Goal: Task Accomplishment & Management: Manage account settings

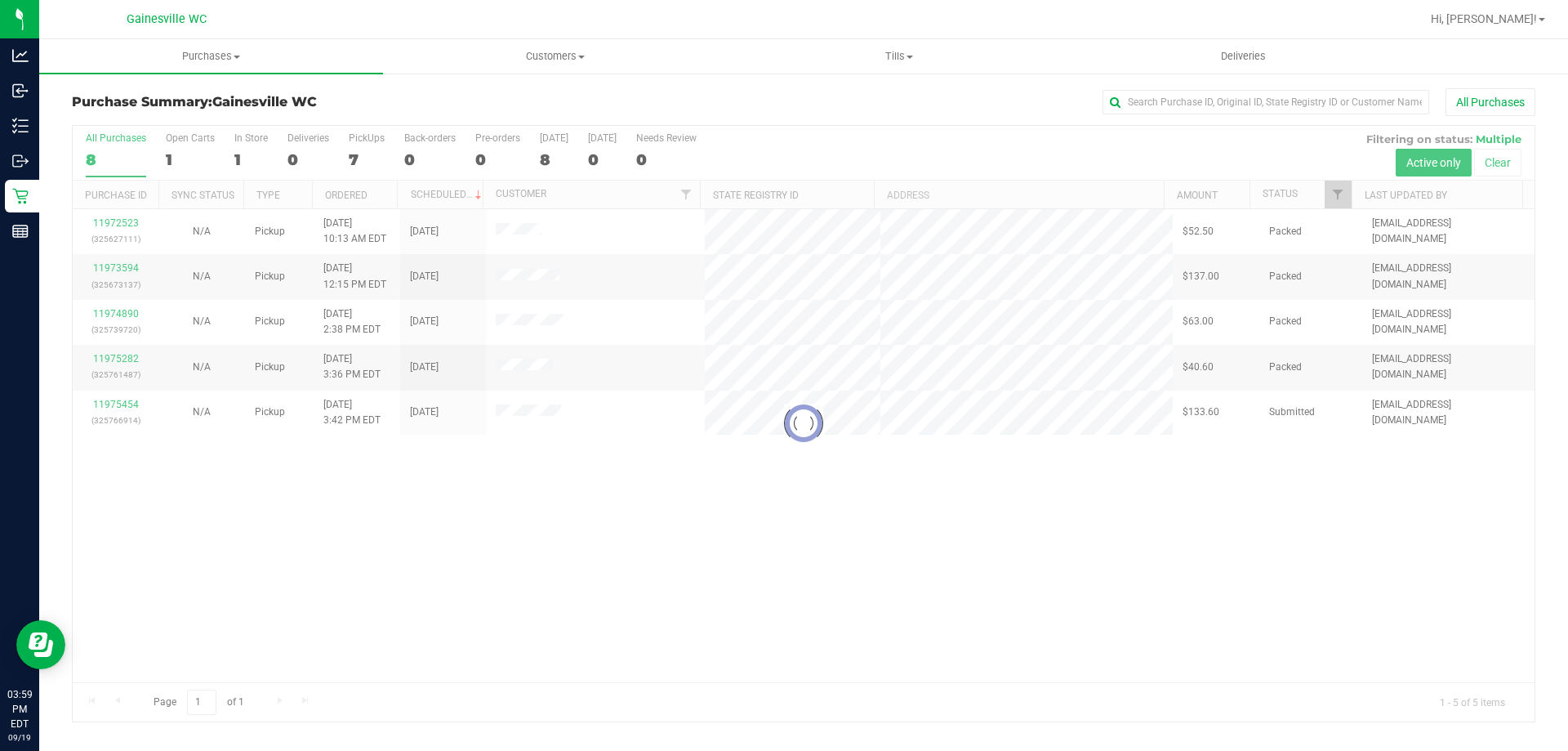
click at [121, 402] on div at bounding box center [803, 423] width 1462 height 596
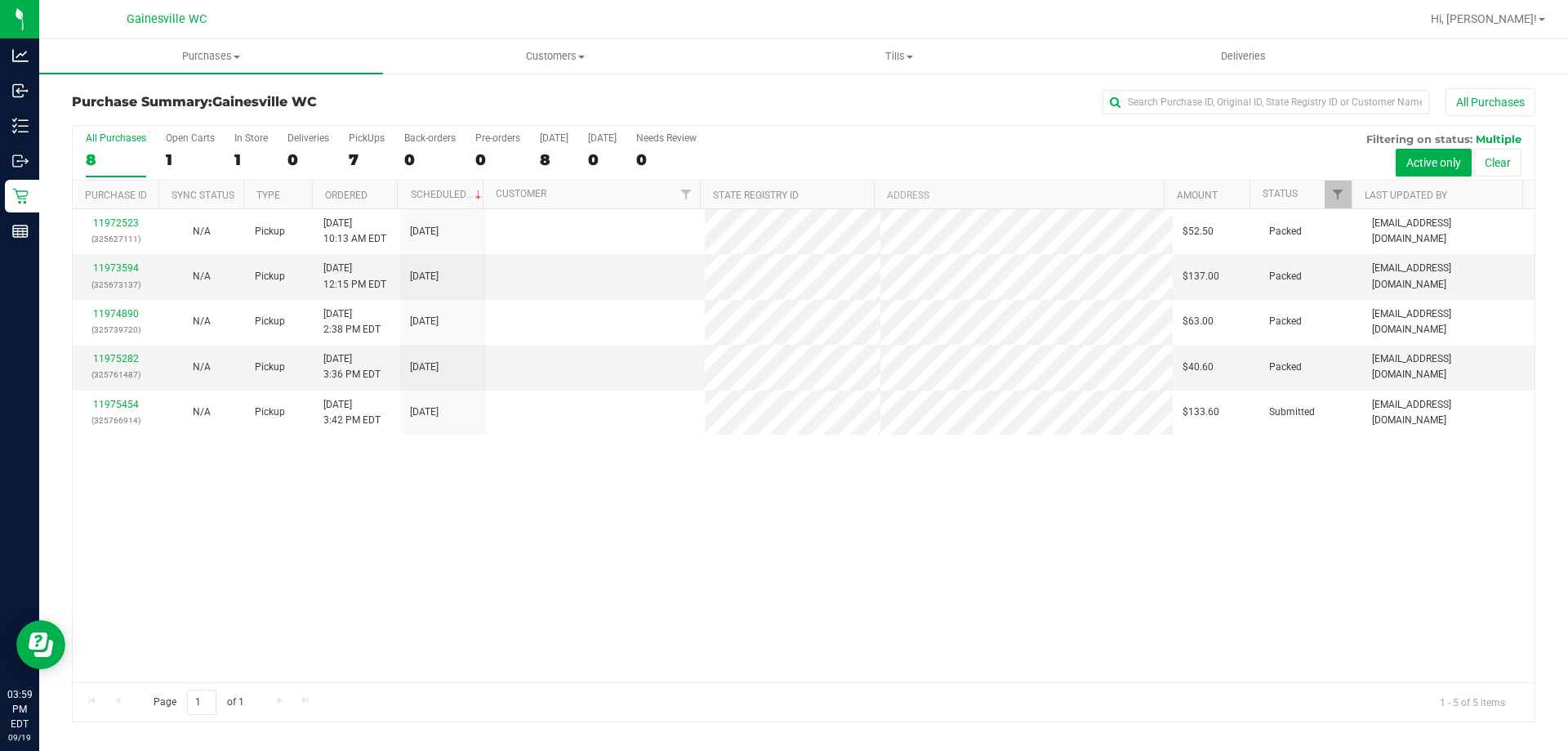
click at [121, 402] on link "11975454" at bounding box center [116, 404] width 46 height 11
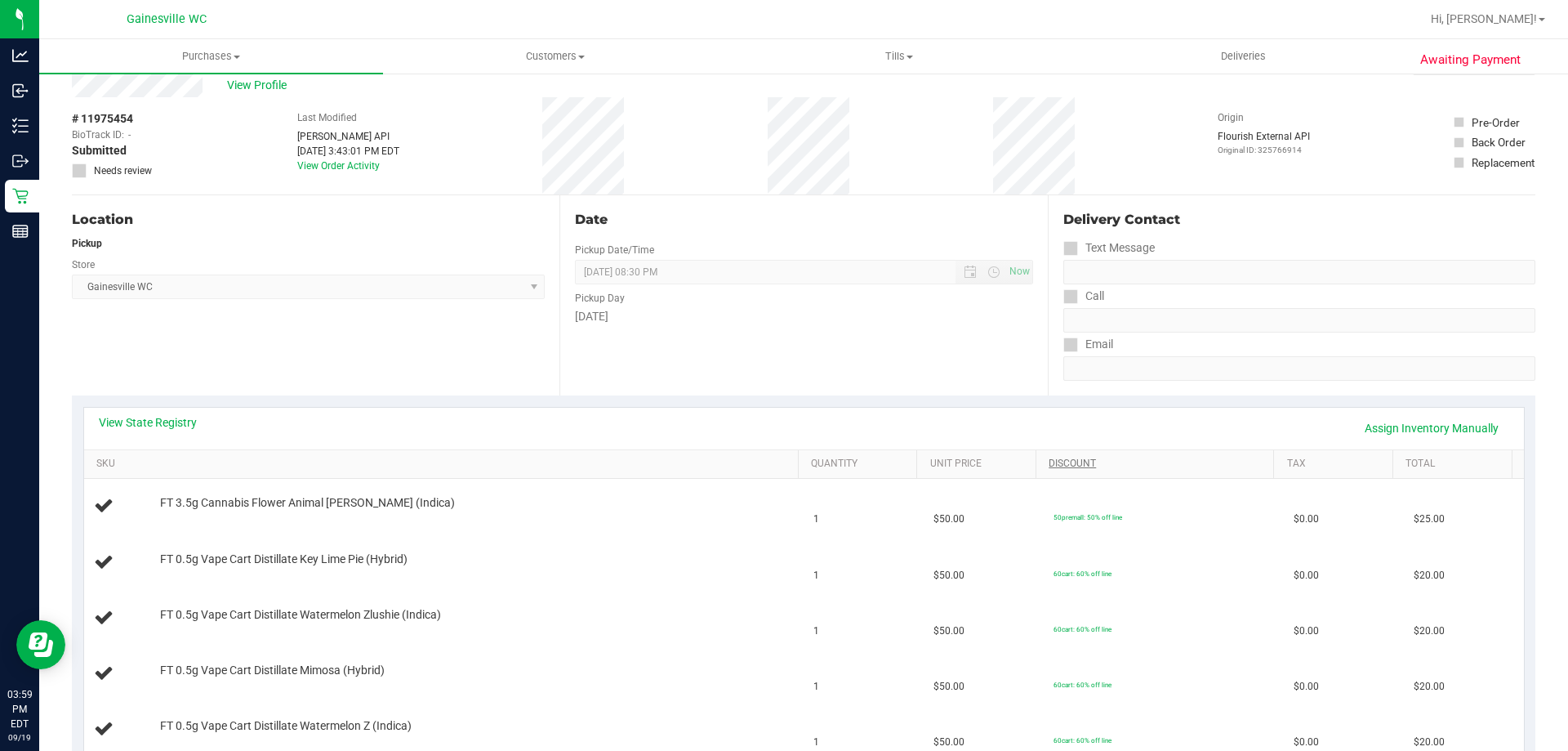
scroll to position [82, 0]
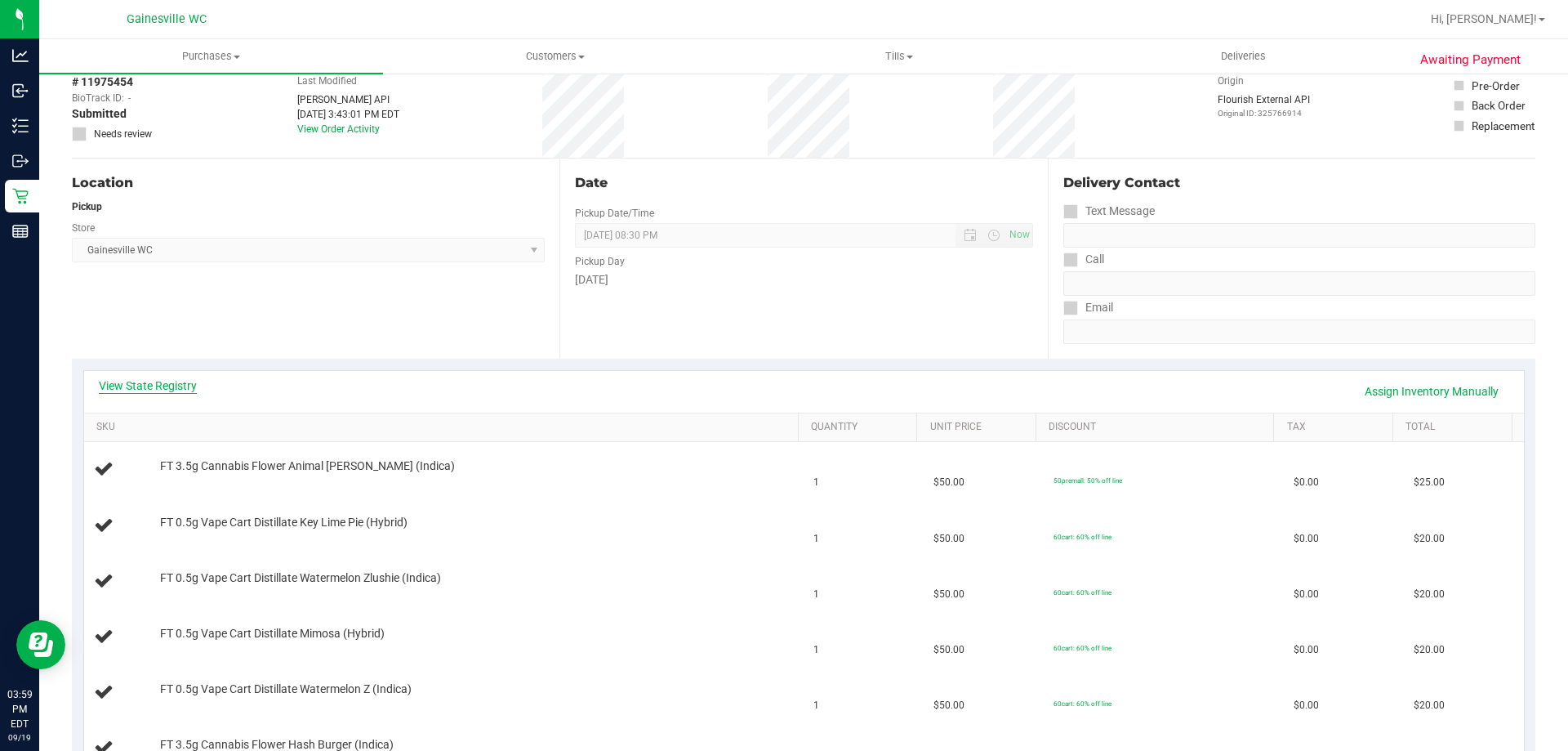
click at [132, 381] on link "View State Registry" at bounding box center [148, 386] width 98 height 17
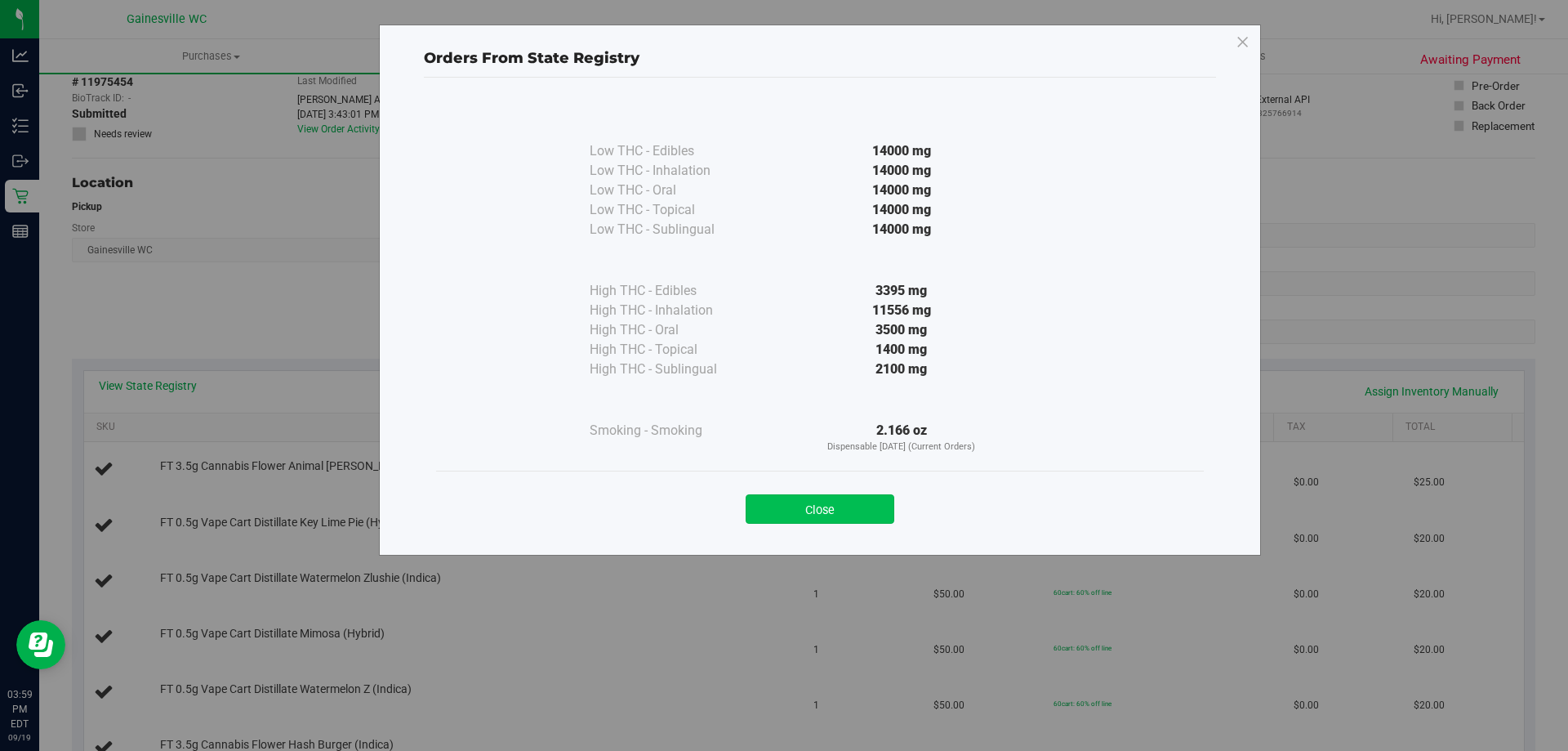
click at [816, 508] on button "Close" at bounding box center [820, 509] width 149 height 29
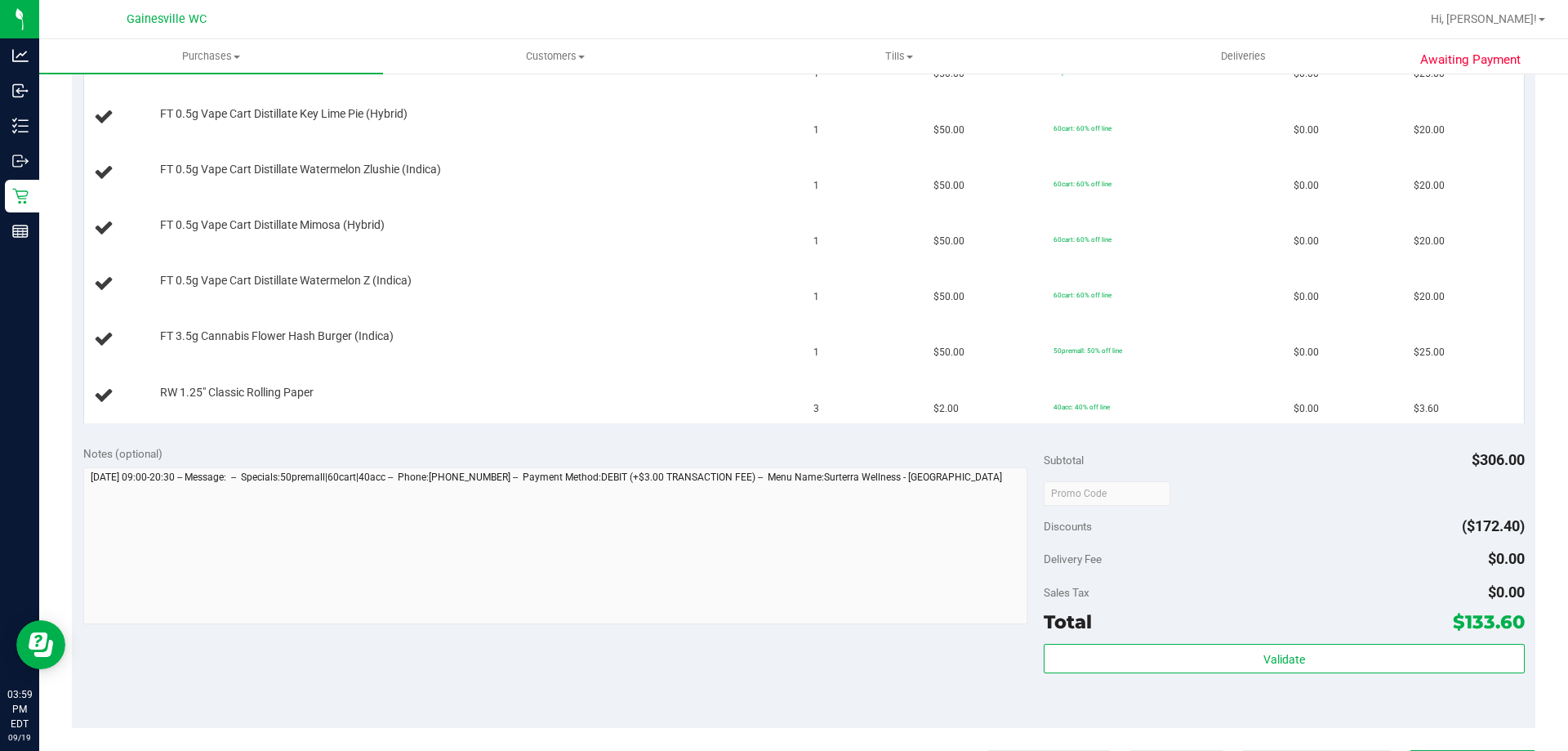
scroll to position [572, 0]
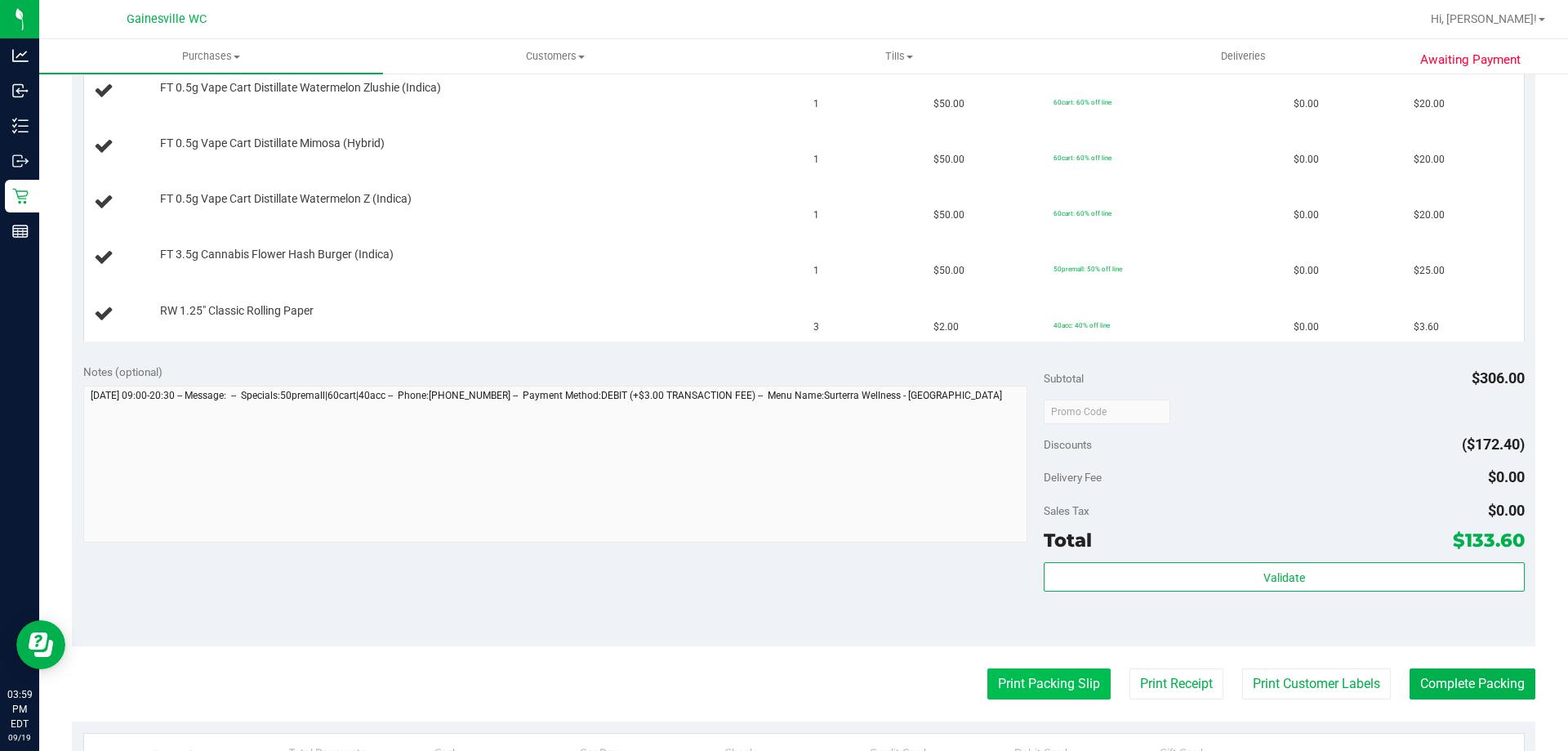
click at [1035, 684] on button "Print Packing Slip" at bounding box center [1049, 684] width 123 height 31
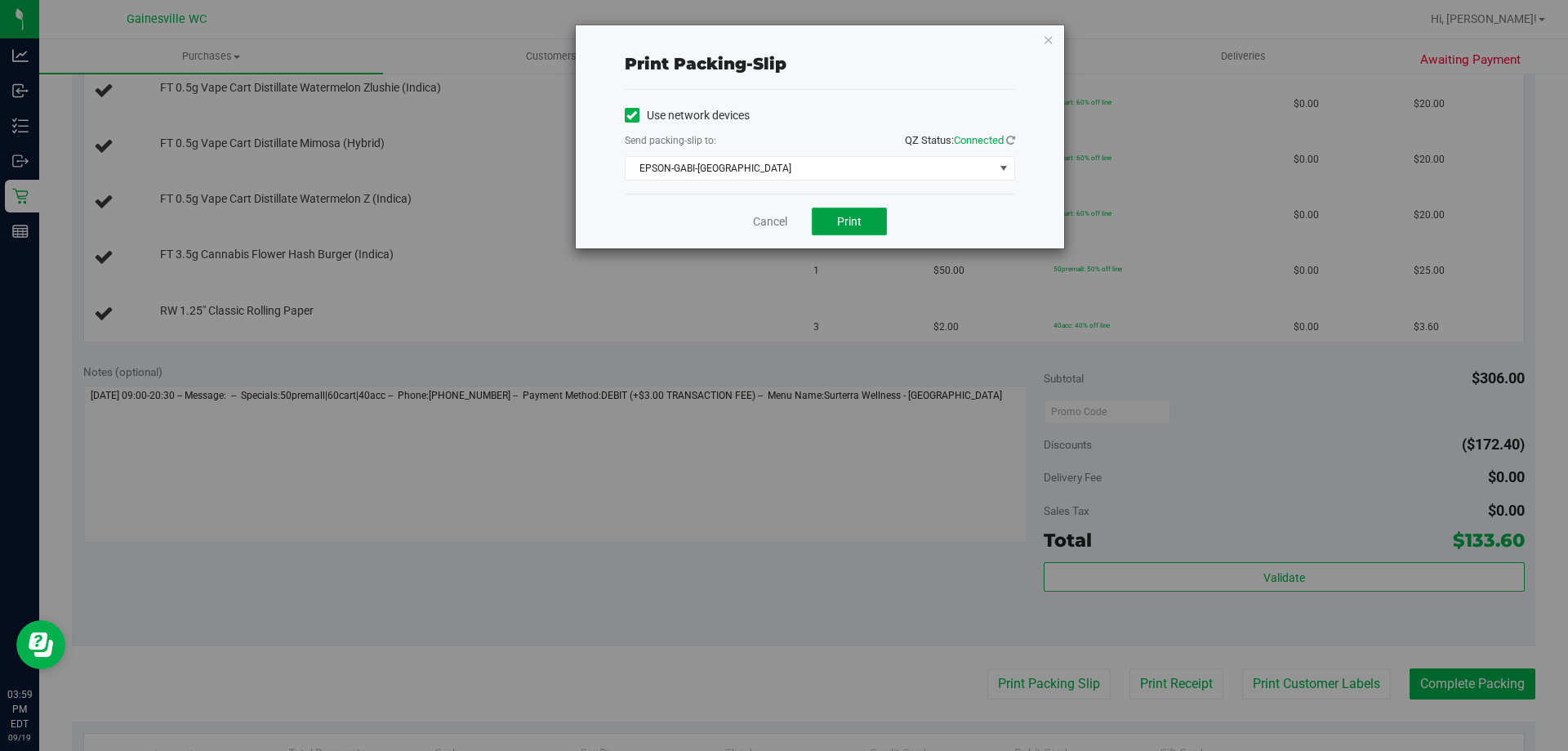
click at [842, 230] on button "Print" at bounding box center [850, 221] width 75 height 28
click at [1050, 38] on icon "button" at bounding box center [1048, 39] width 11 height 19
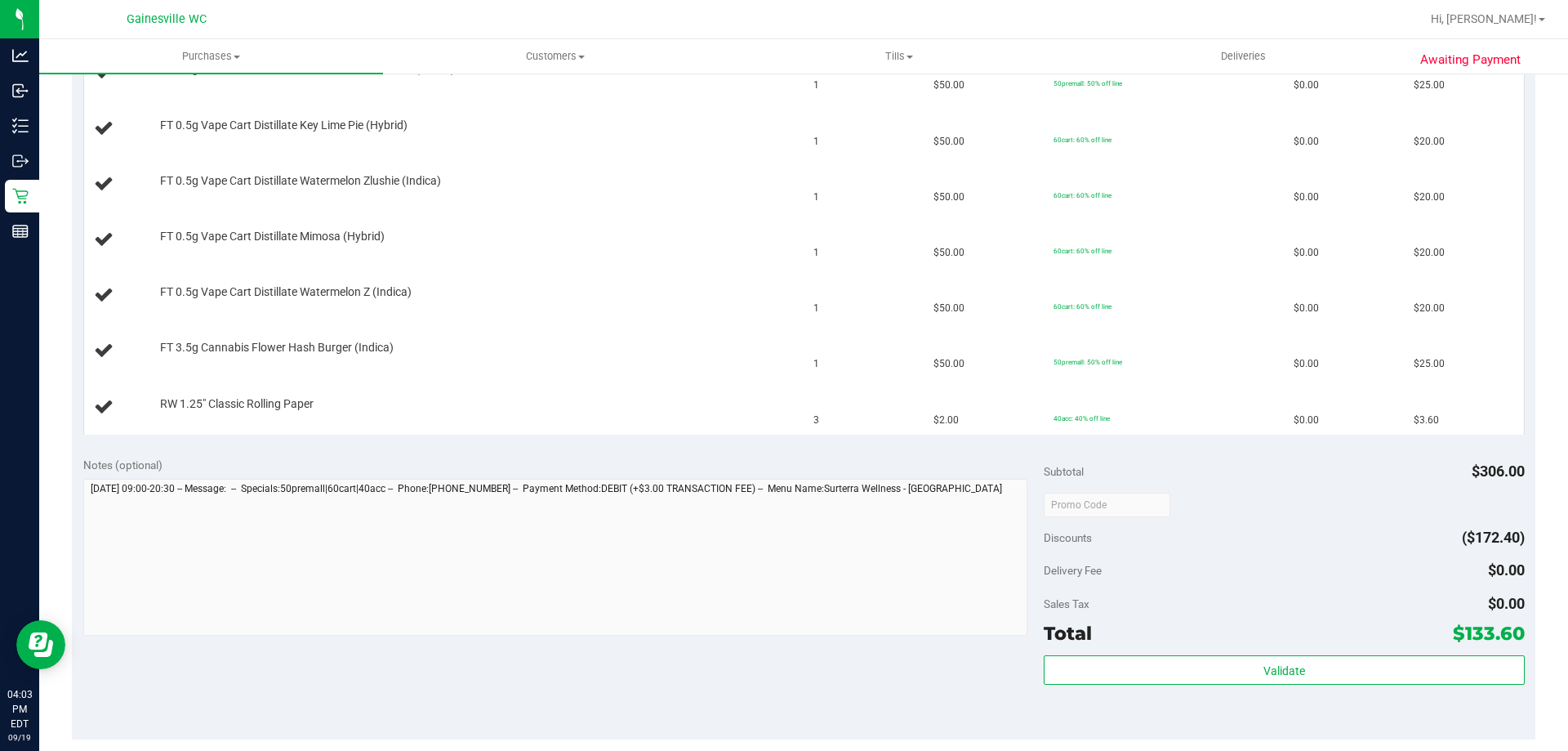
scroll to position [163, 0]
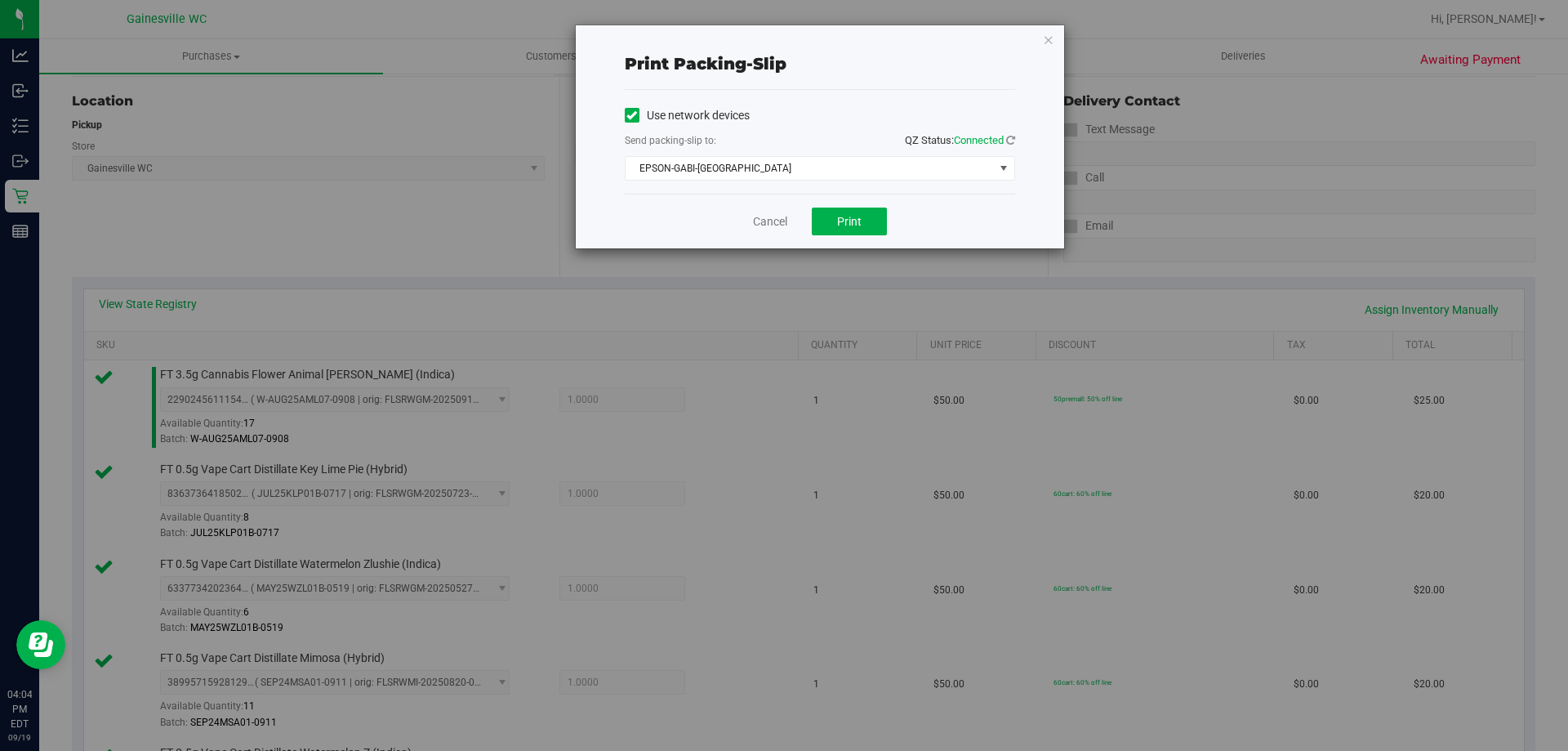
click at [1041, 38] on div "Print packing-slip Use network devices Send packing-slip to: QZ Status: Connect…" at bounding box center [819, 137] width 488 height 223
click at [1052, 38] on icon "button" at bounding box center [1048, 39] width 11 height 19
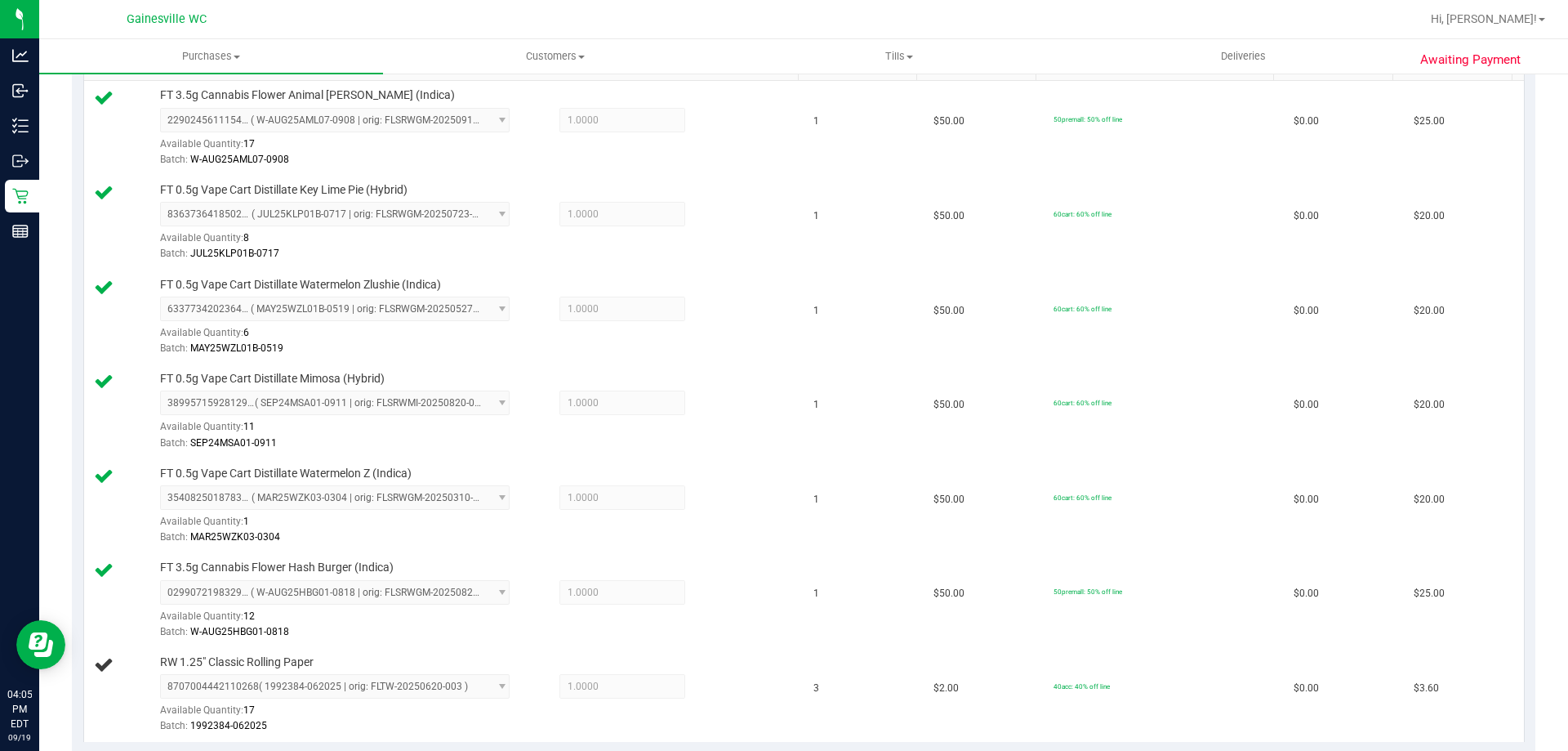
scroll to position [417, 0]
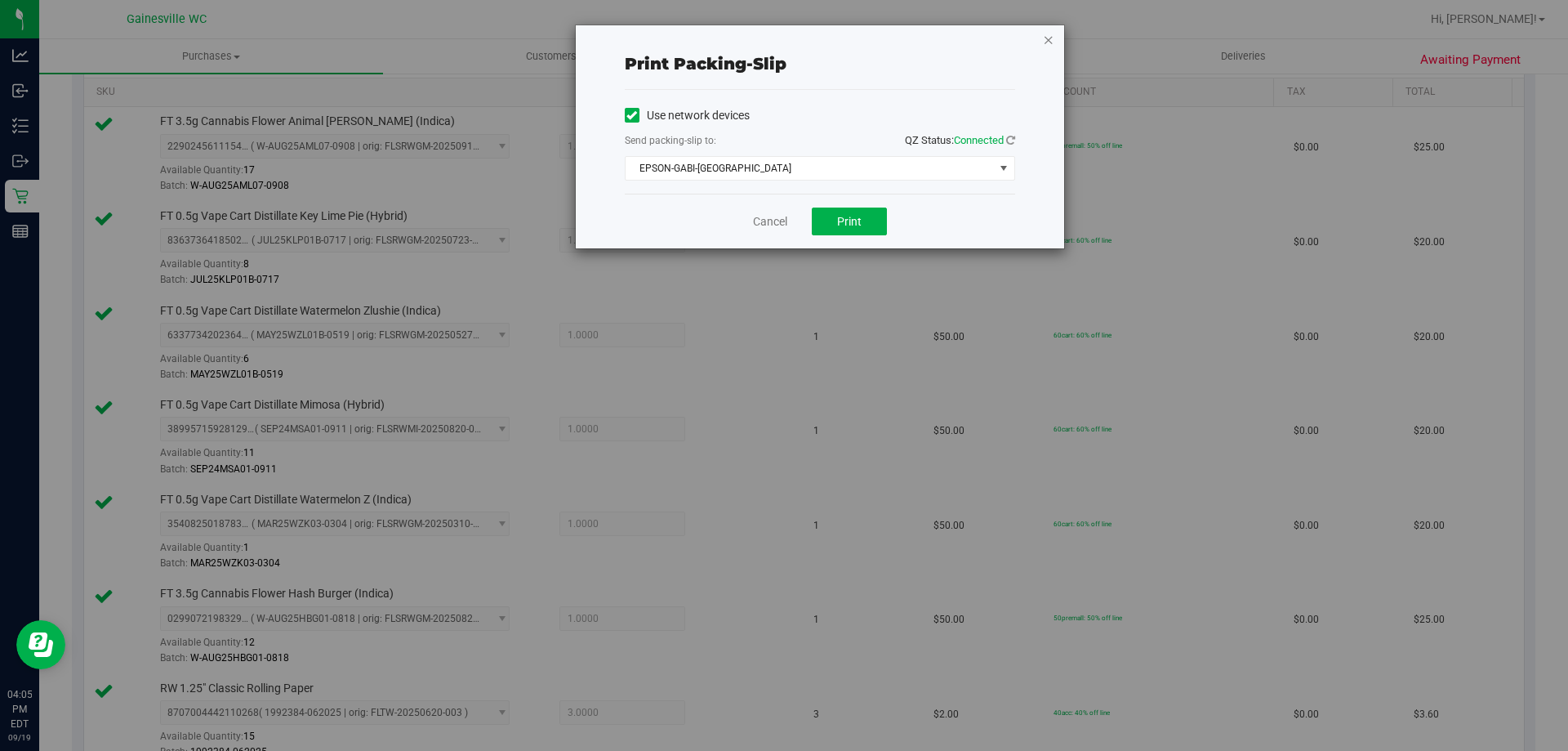
click at [1051, 39] on icon "button" at bounding box center [1048, 39] width 11 height 19
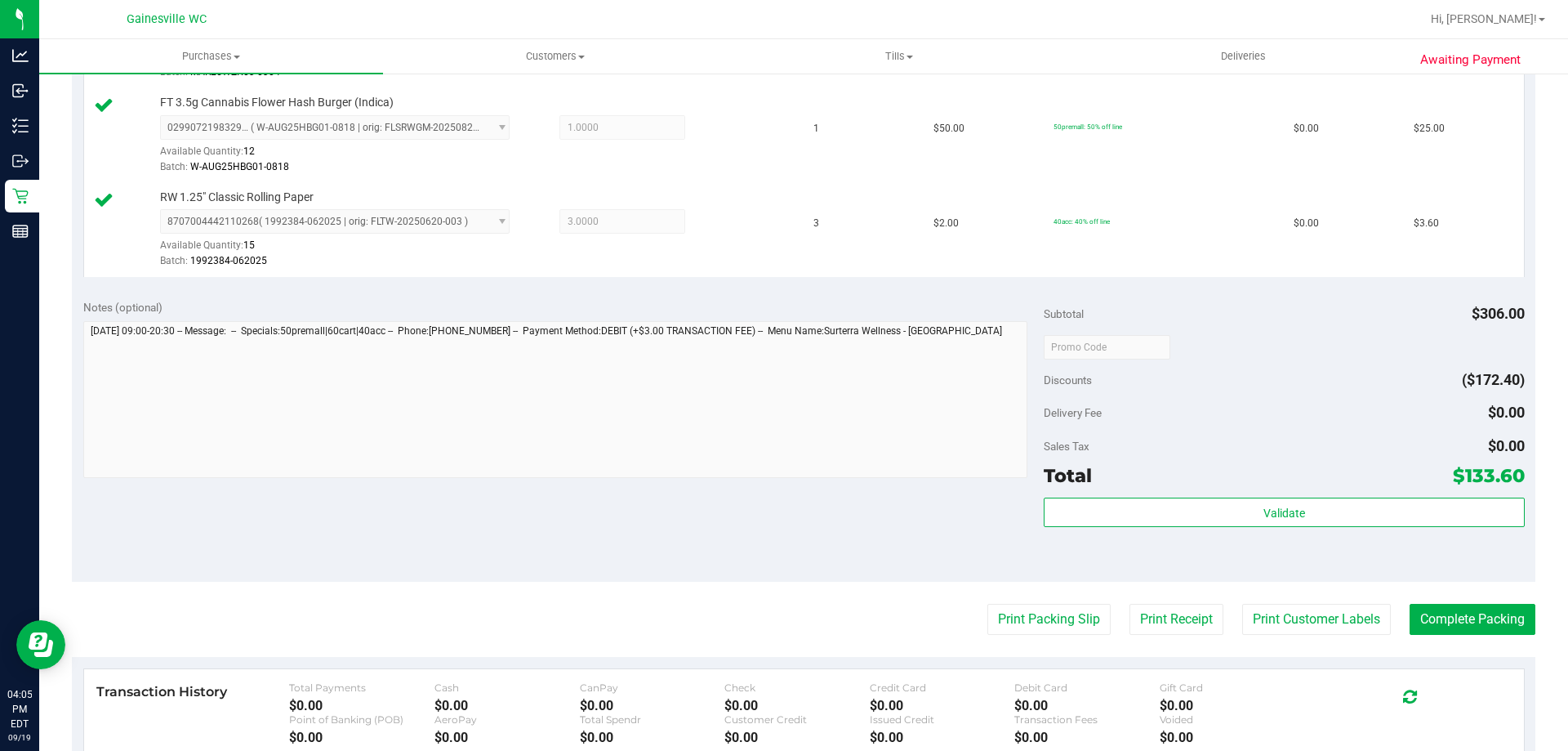
scroll to position [907, 0]
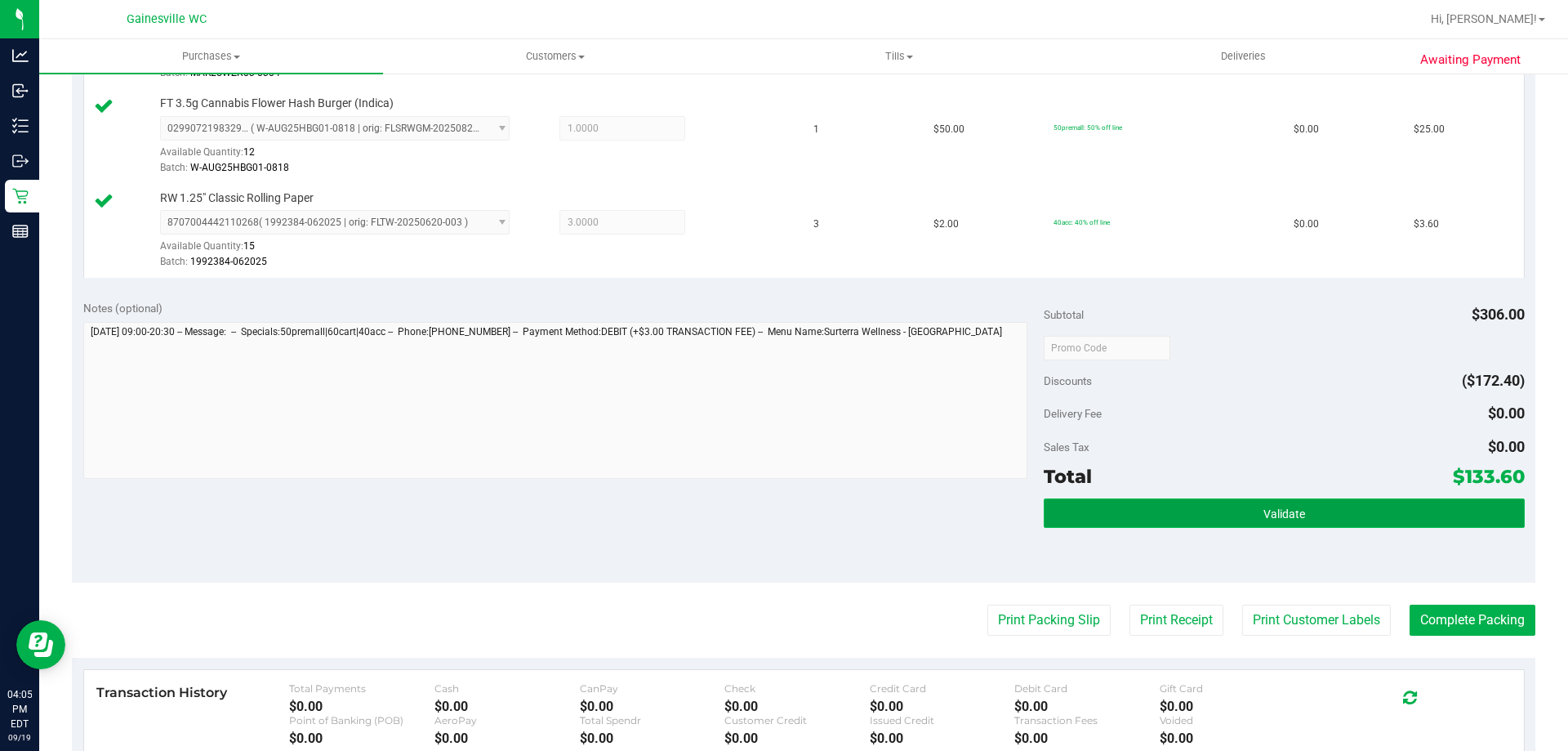
click at [1178, 502] on button "Validate" at bounding box center [1283, 513] width 480 height 29
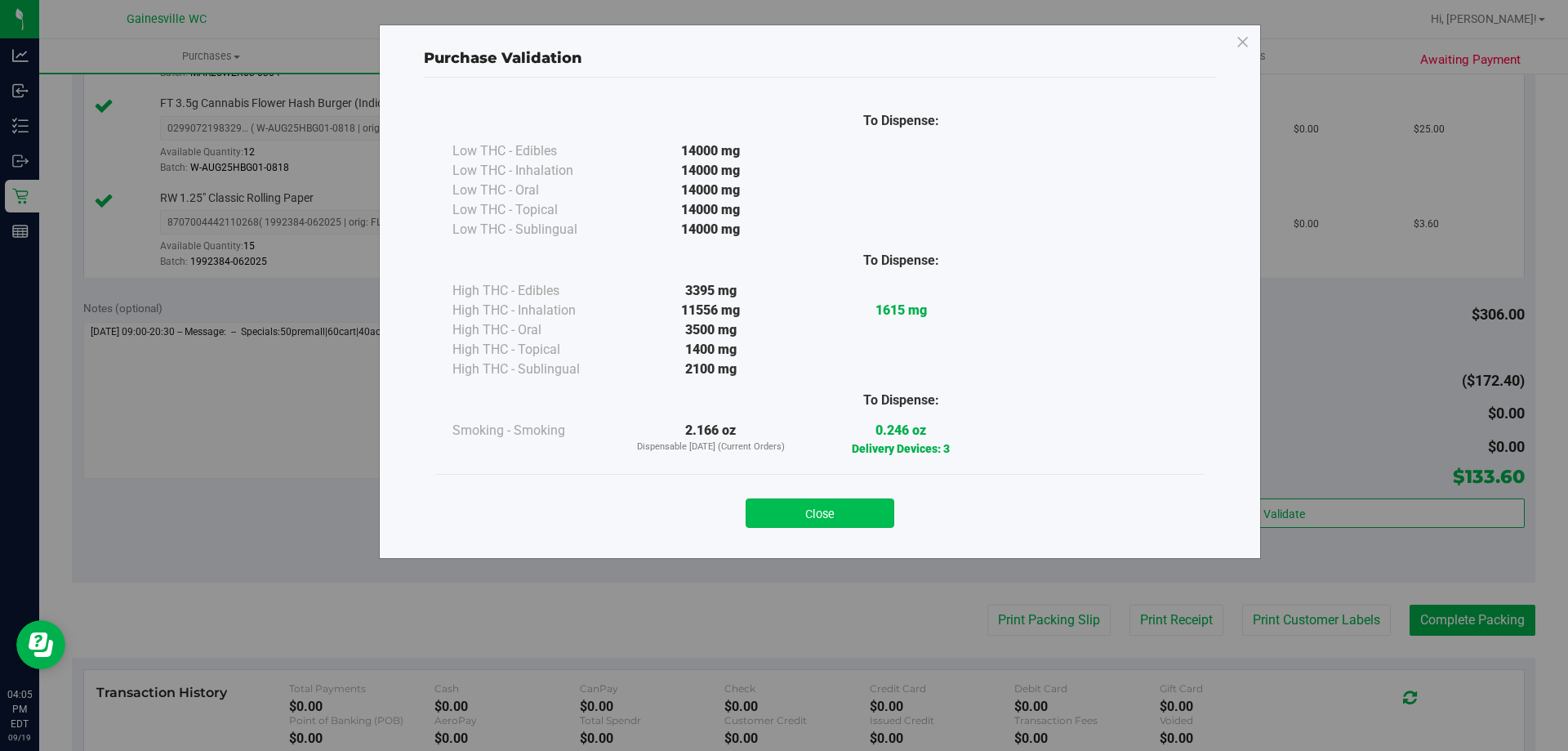
click at [813, 508] on button "Close" at bounding box center [820, 513] width 149 height 29
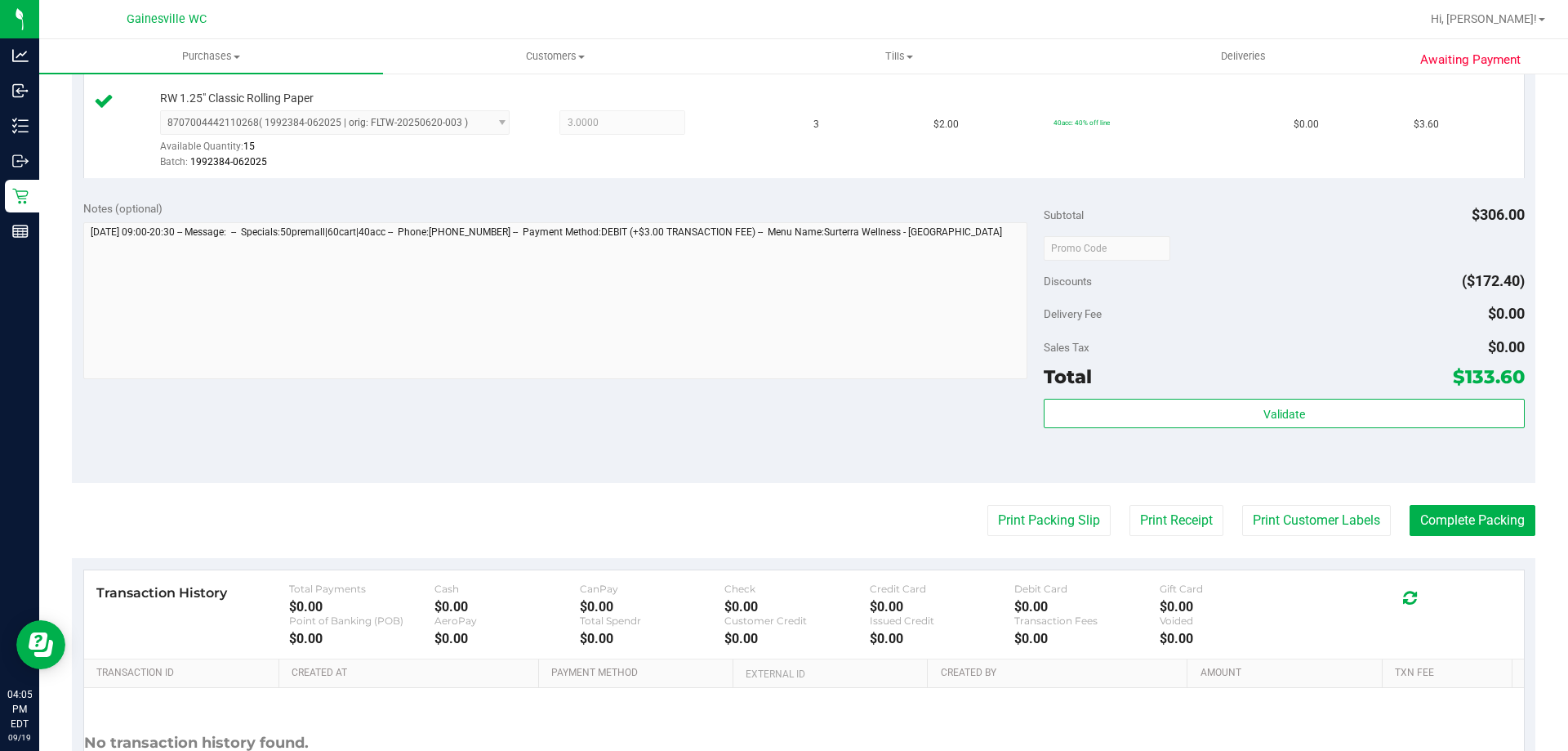
scroll to position [1152, 0]
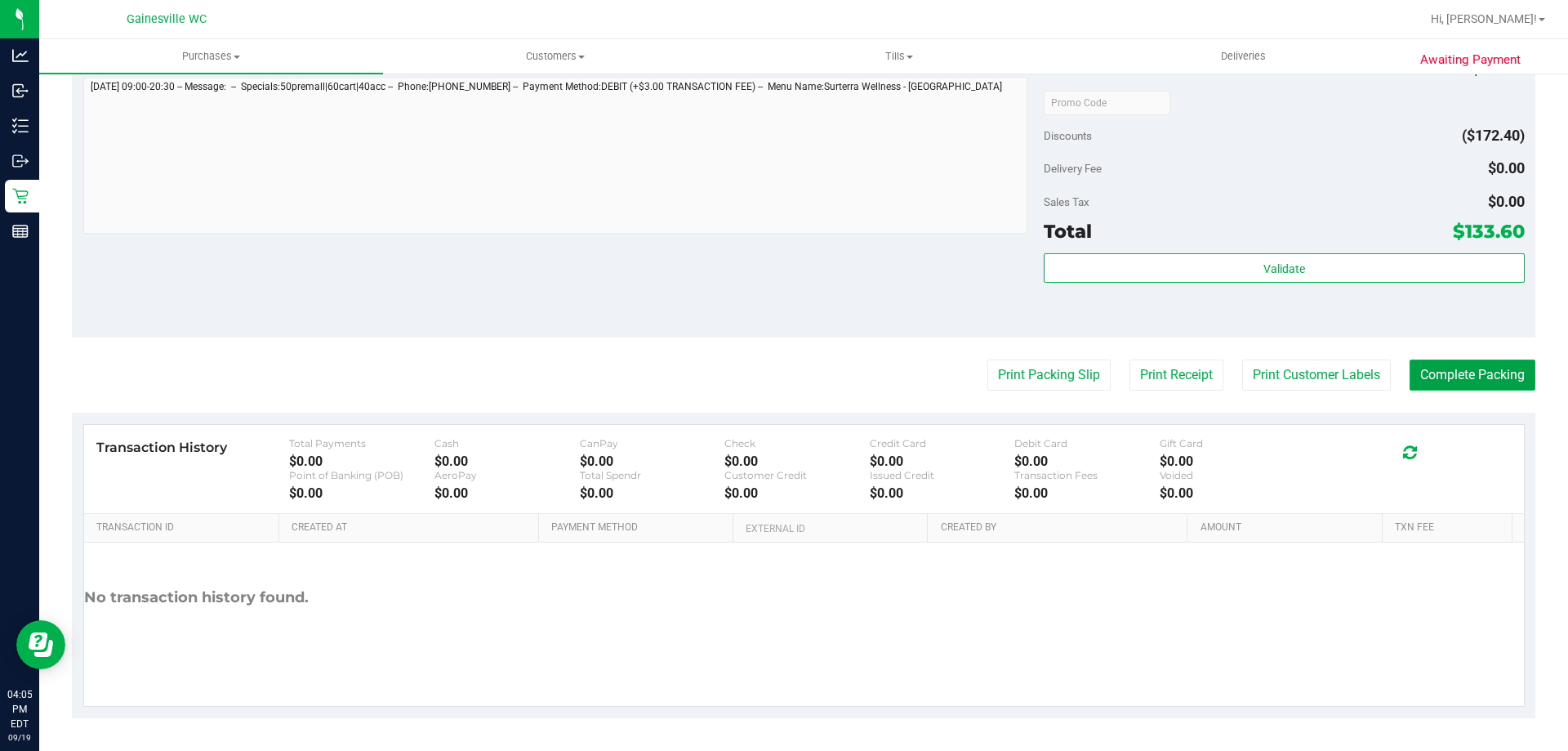
click at [1464, 382] on button "Complete Packing" at bounding box center [1472, 376] width 126 height 31
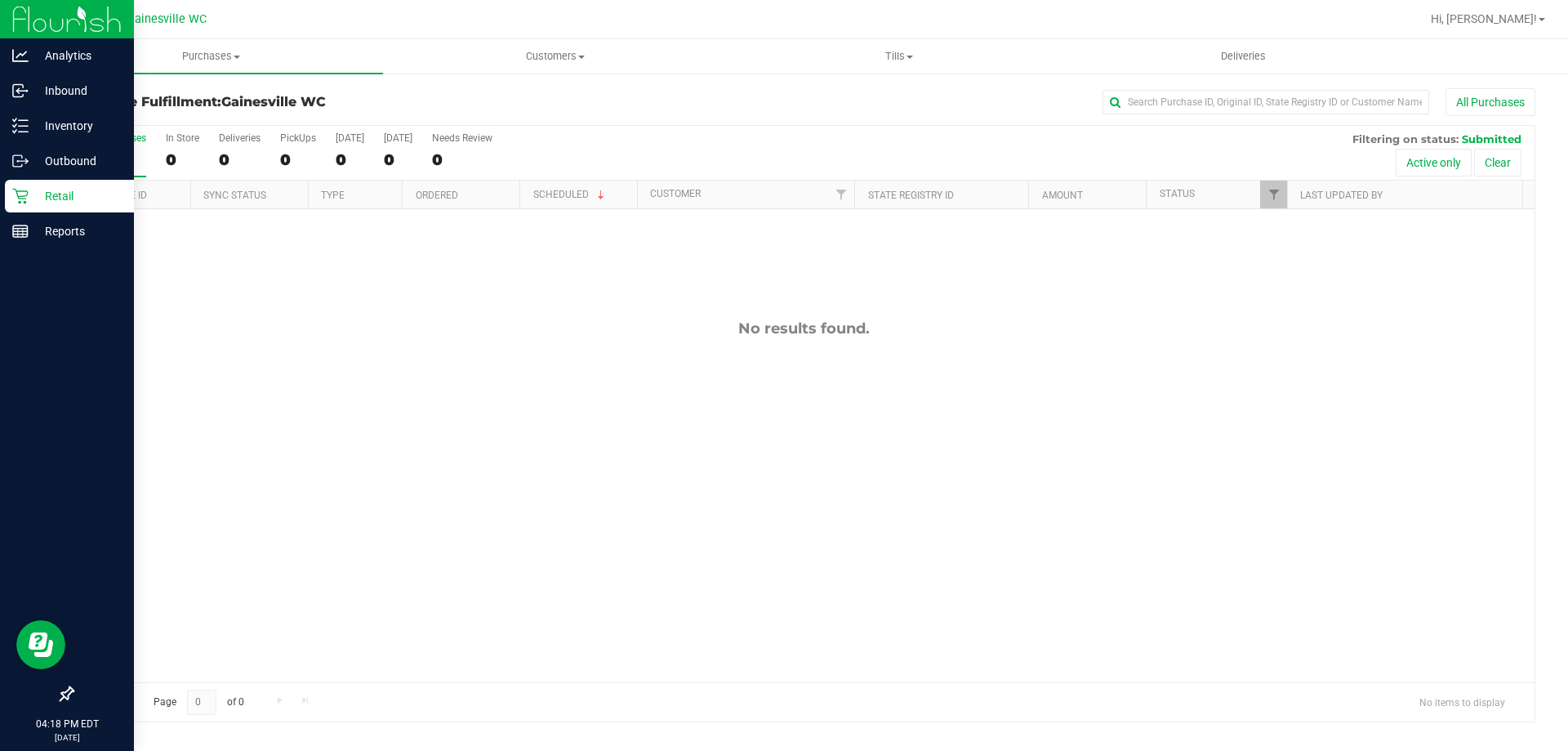
click at [28, 192] on icon at bounding box center [19, 196] width 16 height 16
